Goal: Information Seeking & Learning: Learn about a topic

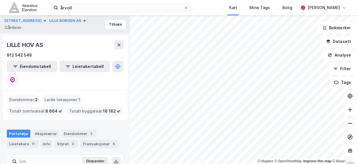
click at [349, 122] on button at bounding box center [350, 122] width 11 height 11
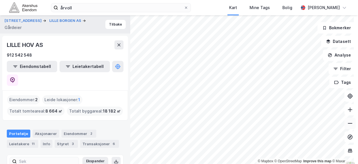
click at [349, 122] on button at bounding box center [350, 122] width 11 height 11
click at [347, 108] on icon at bounding box center [350, 110] width 6 height 6
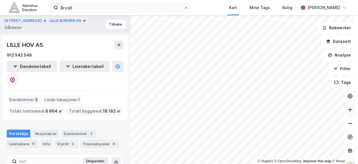
click at [347, 108] on icon at bounding box center [350, 110] width 6 height 6
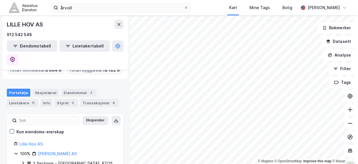
scroll to position [63, 0]
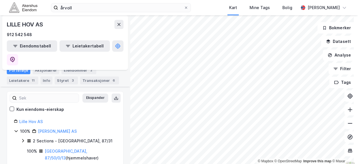
click at [52, 163] on link "Lille Eid Invest AS" at bounding box center [55, 166] width 35 height 5
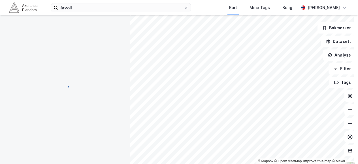
scroll to position [0, 0]
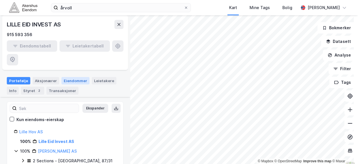
scroll to position [63, 0]
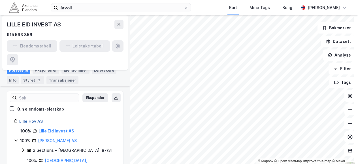
click at [28, 118] on link "Lille Hov AS" at bounding box center [31, 120] width 24 height 5
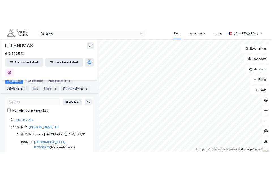
scroll to position [63, 0]
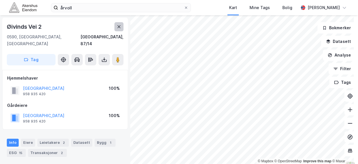
click at [118, 24] on button at bounding box center [118, 26] width 9 height 9
